Goal: Information Seeking & Learning: Learn about a topic

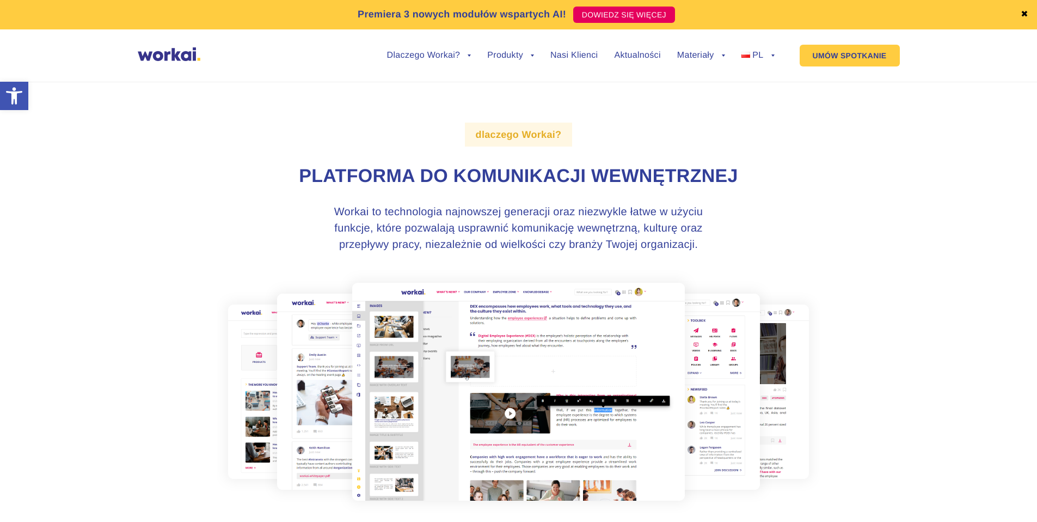
click at [321, 290] on img at bounding box center [519, 391] width 604 height 243
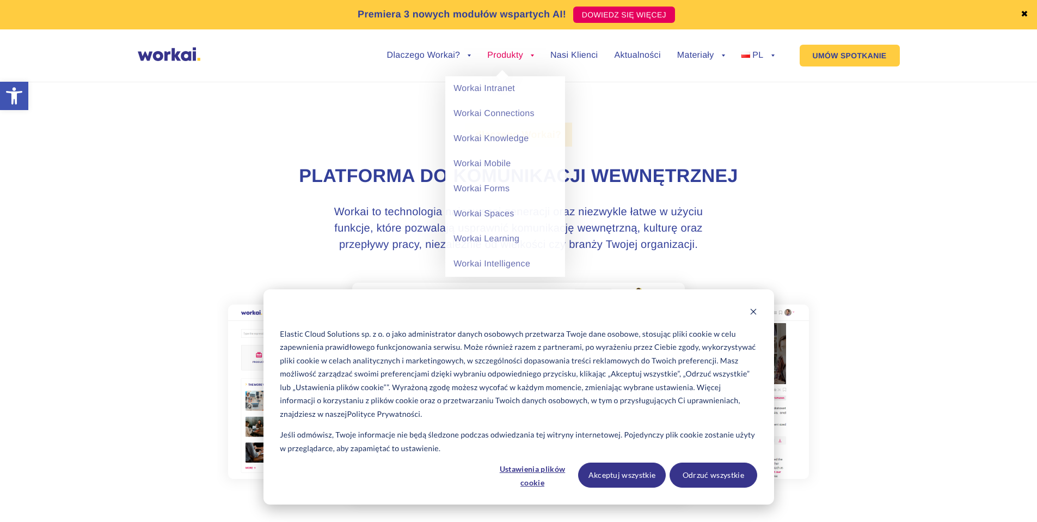
click at [532, 58] on link "Produkty" at bounding box center [510, 55] width 47 height 9
click at [499, 228] on link "Workai Learning" at bounding box center [505, 239] width 120 height 25
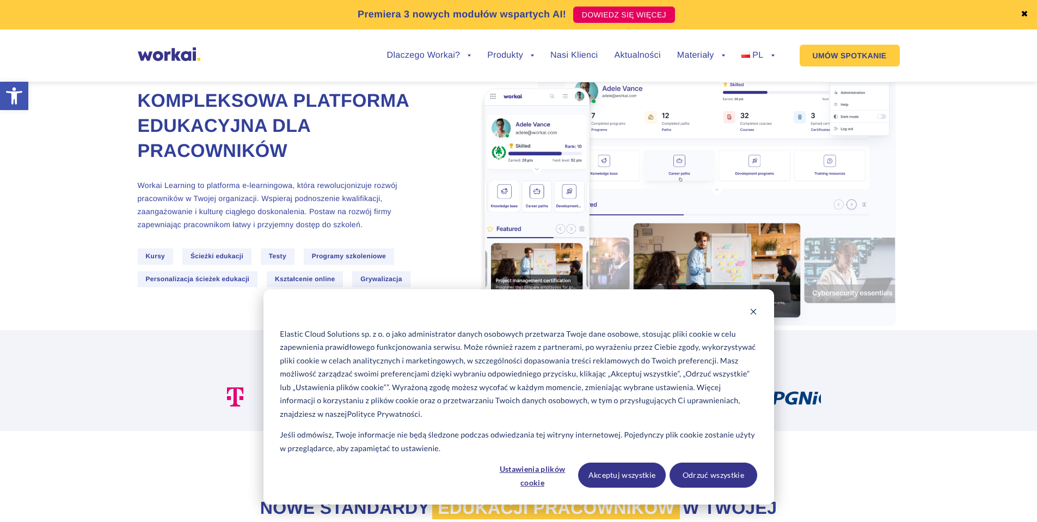
scroll to position [112, 0]
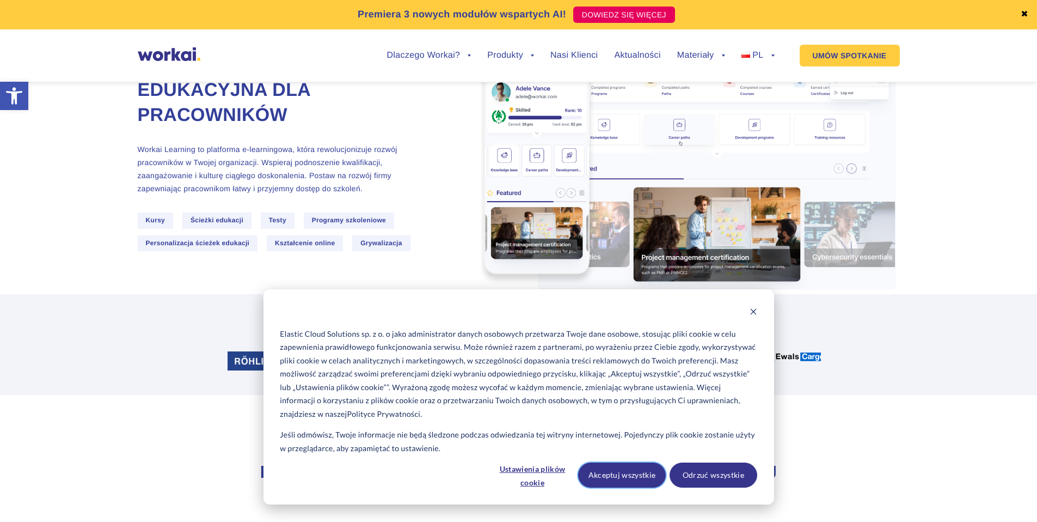
click at [615, 480] on button "Akceptuj wszystkie" at bounding box center [622, 474] width 88 height 25
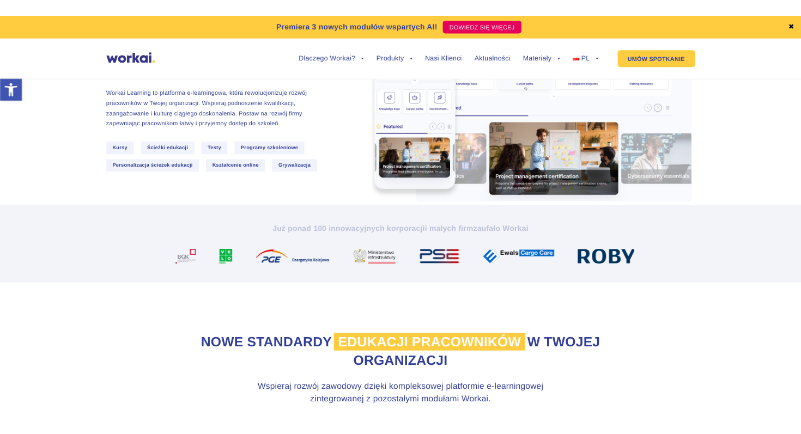
scroll to position [0, 0]
